Goal: Transaction & Acquisition: Subscribe to service/newsletter

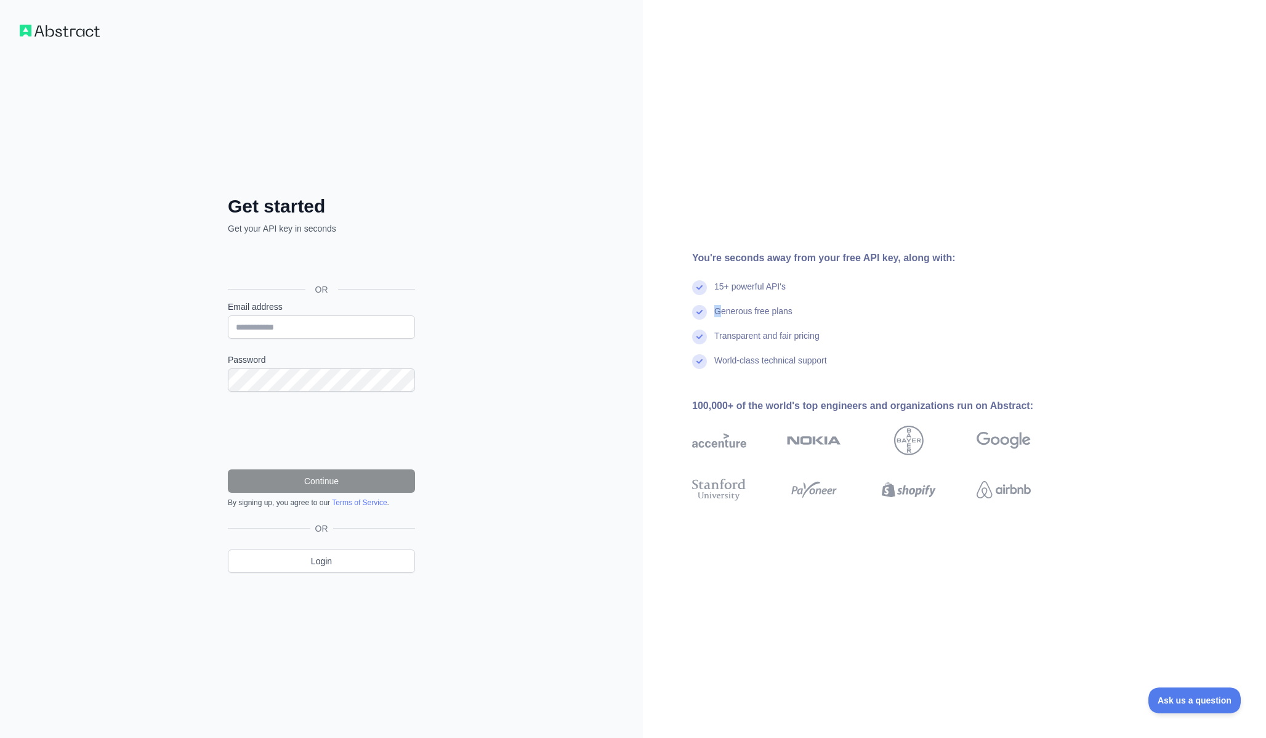
click at [717, 310] on div "Generous free plans" at bounding box center [753, 317] width 78 height 25
click at [595, 154] on div "Get started Get your API key in seconds OR Email address Password Continue By s…" at bounding box center [321, 369] width 643 height 738
click at [173, 110] on div "Get started Get your API key in seconds OR Email address Password Continue By s…" at bounding box center [321, 369] width 643 height 738
click at [397, 336] on input "Email address" at bounding box center [321, 326] width 187 height 23
click at [0, 737] on com-1password-button at bounding box center [0, 738] width 0 height 0
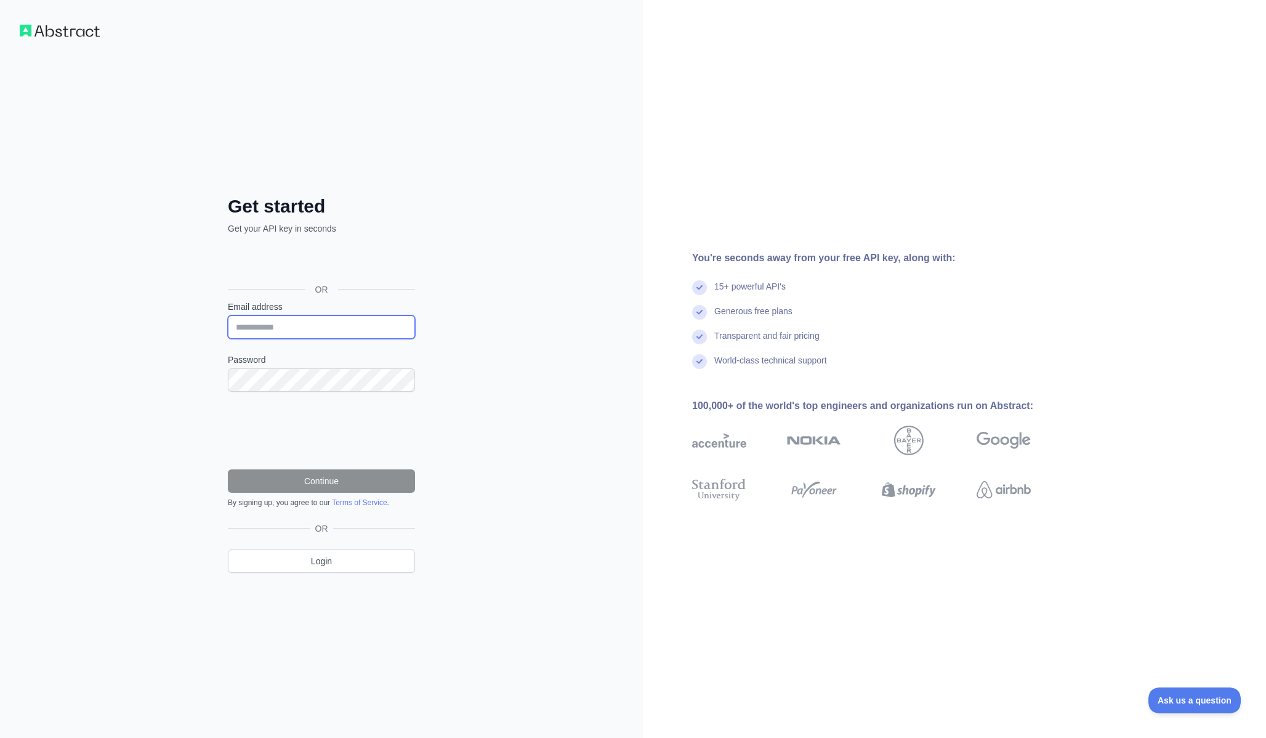
click at [0, 737] on com-1password-button at bounding box center [0, 738] width 0 height 0
click at [480, 316] on div "Get started Get your API key in seconds OR Email address Password Continue By s…" at bounding box center [321, 369] width 643 height 738
click at [582, 339] on div "Get started Get your API key in seconds OR Email address Password Continue By s…" at bounding box center [321, 369] width 643 height 738
click at [464, 236] on div "Get started Get your API key in seconds OR Email address Password Continue By s…" at bounding box center [321, 369] width 643 height 738
click at [57, 38] on div "Get started Get your API key in seconds OR Email address Password Continue By s…" at bounding box center [321, 369] width 643 height 738
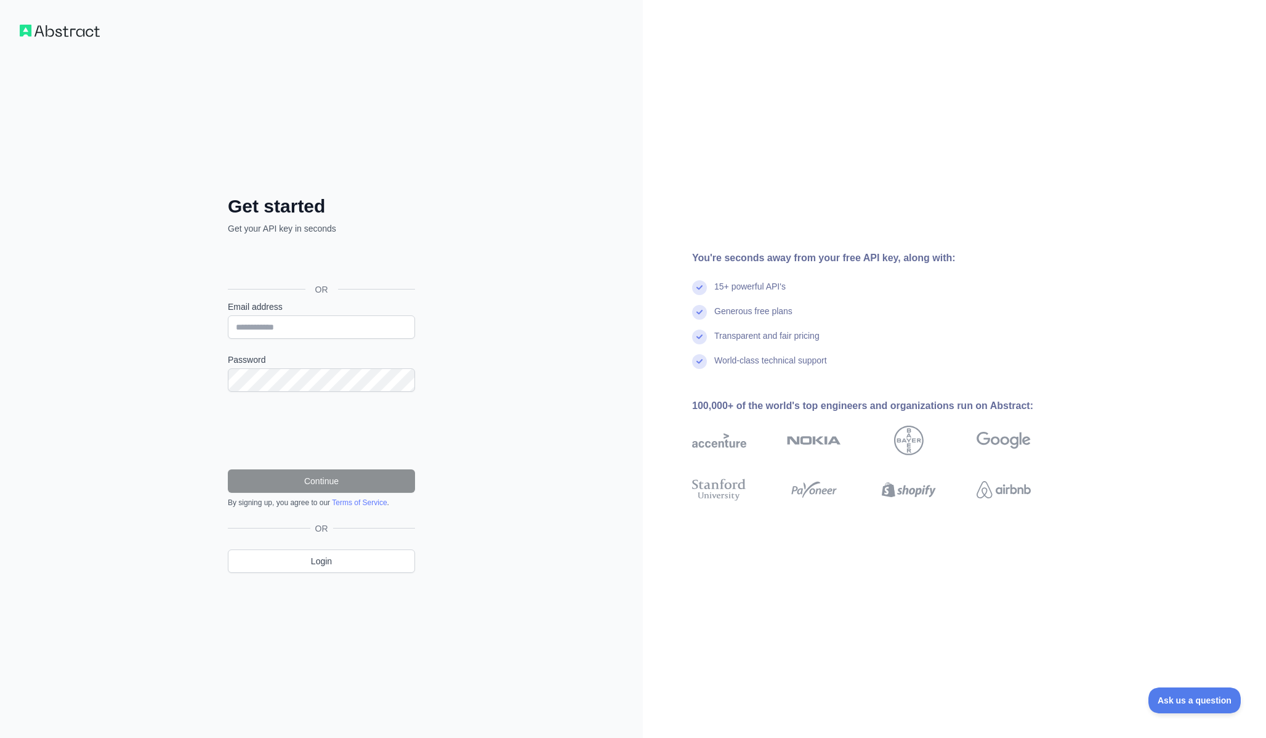
click at [61, 36] on img at bounding box center [60, 31] width 80 height 12
click at [66, 36] on img at bounding box center [60, 31] width 80 height 12
click at [187, 222] on div "Get started Get your API key in seconds OR Email address Password Continue By s…" at bounding box center [321, 369] width 643 height 738
click at [91, 81] on div "Get started Get your API key in seconds OR Email address Password Continue By s…" at bounding box center [321, 369] width 643 height 738
